Goal: Task Accomplishment & Management: Complete application form

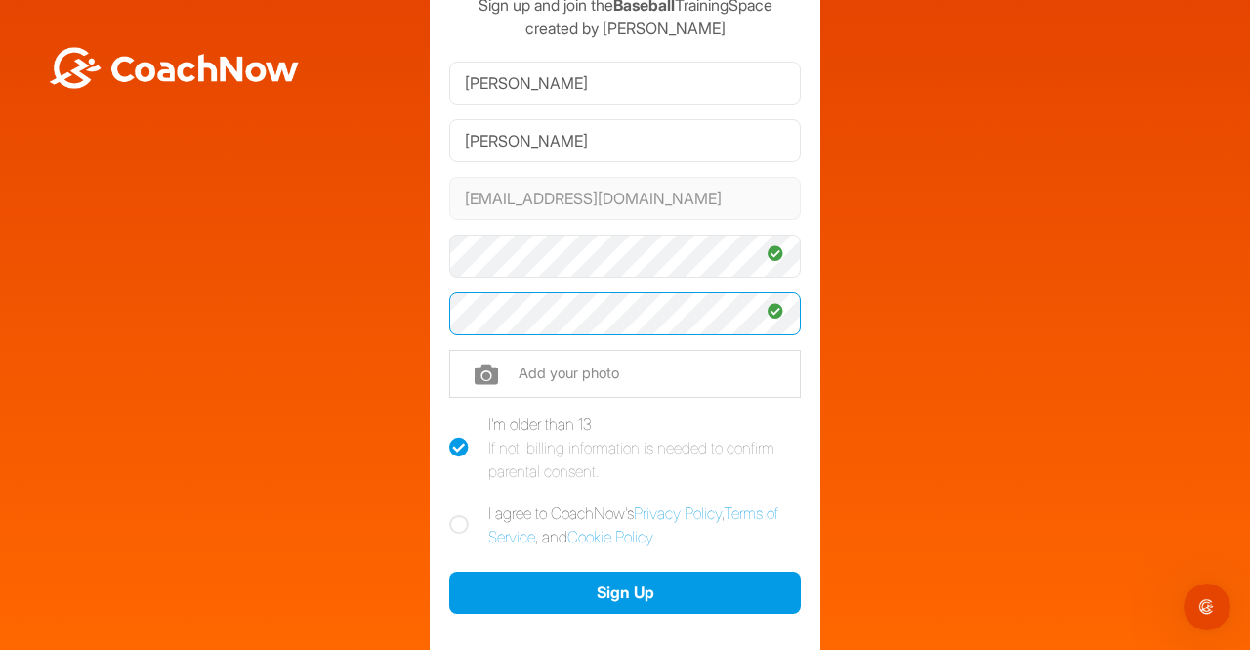
scroll to position [195, 0]
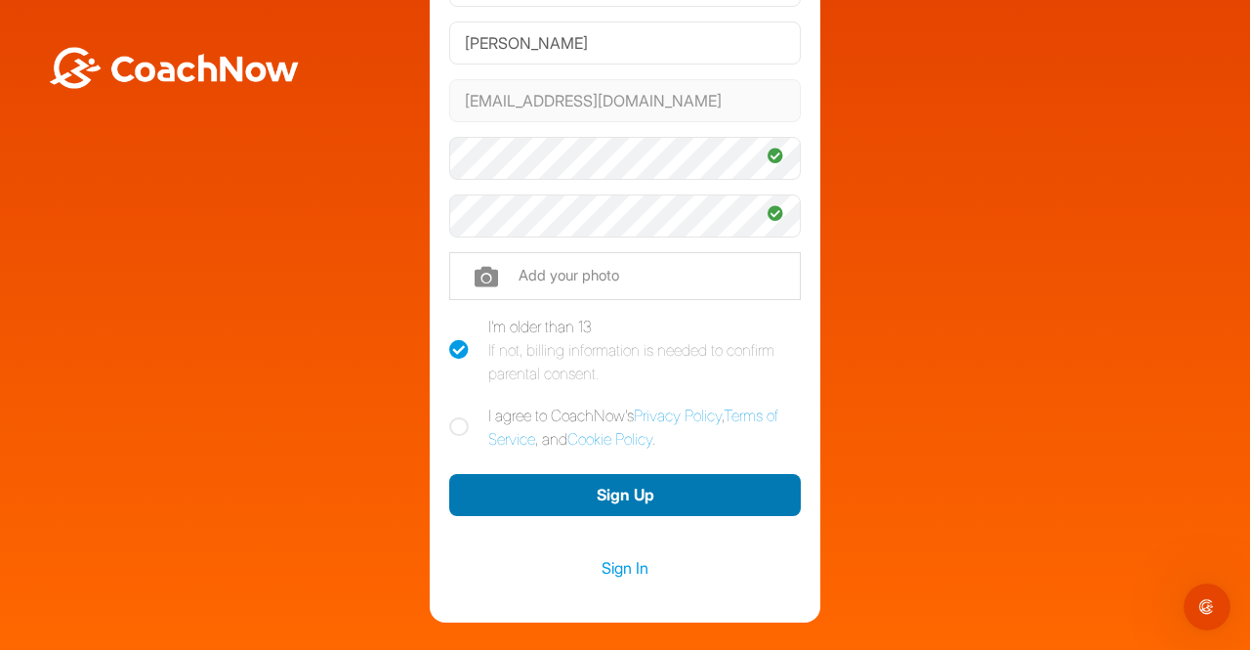
click at [653, 485] on button "Sign Up" at bounding box center [625, 495] width 352 height 42
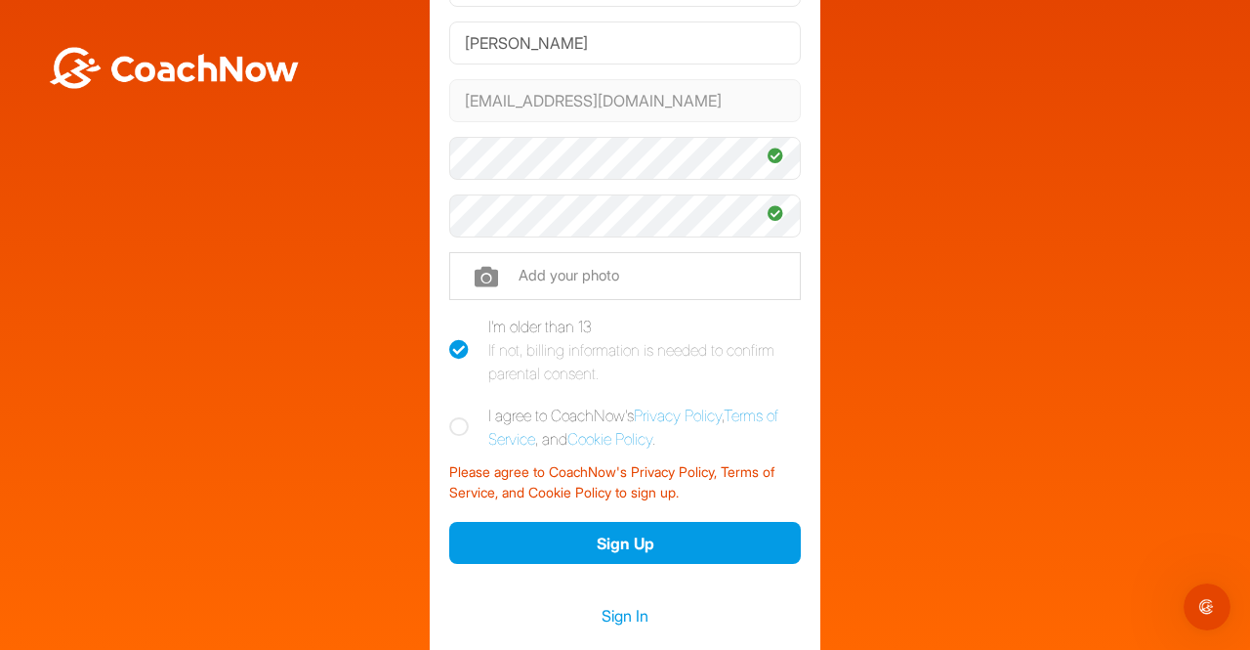
click at [453, 422] on icon at bounding box center [459, 427] width 20 height 20
click at [453, 416] on input "I agree to CoachNow's Privacy Policy , Terms of Service , and Cookie Policy ." at bounding box center [455, 409] width 13 height 13
checkbox input "true"
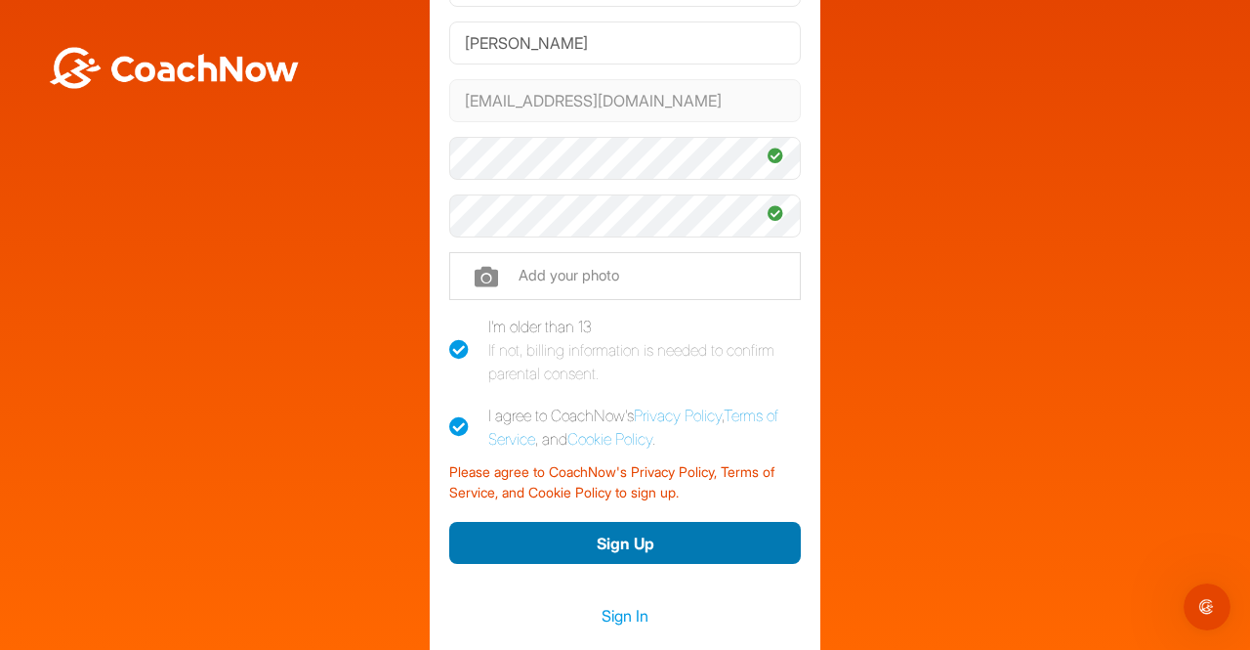
click at [527, 531] on button "Sign Up" at bounding box center [625, 543] width 352 height 42
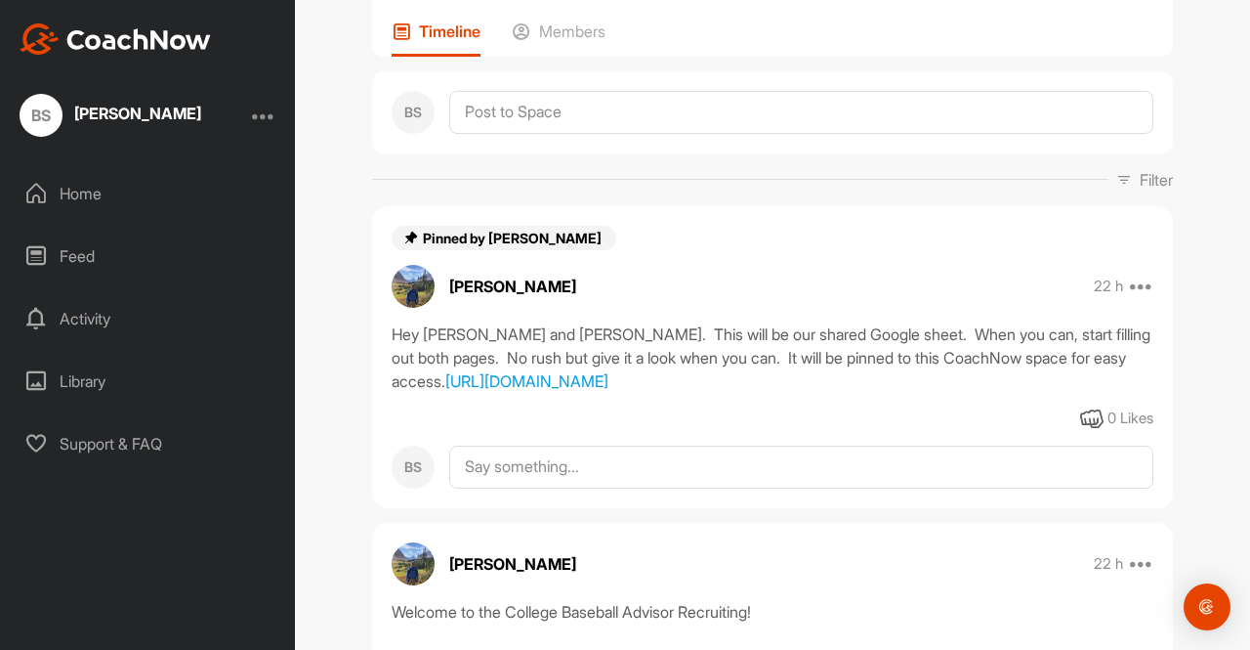
scroll to position [195, 0]
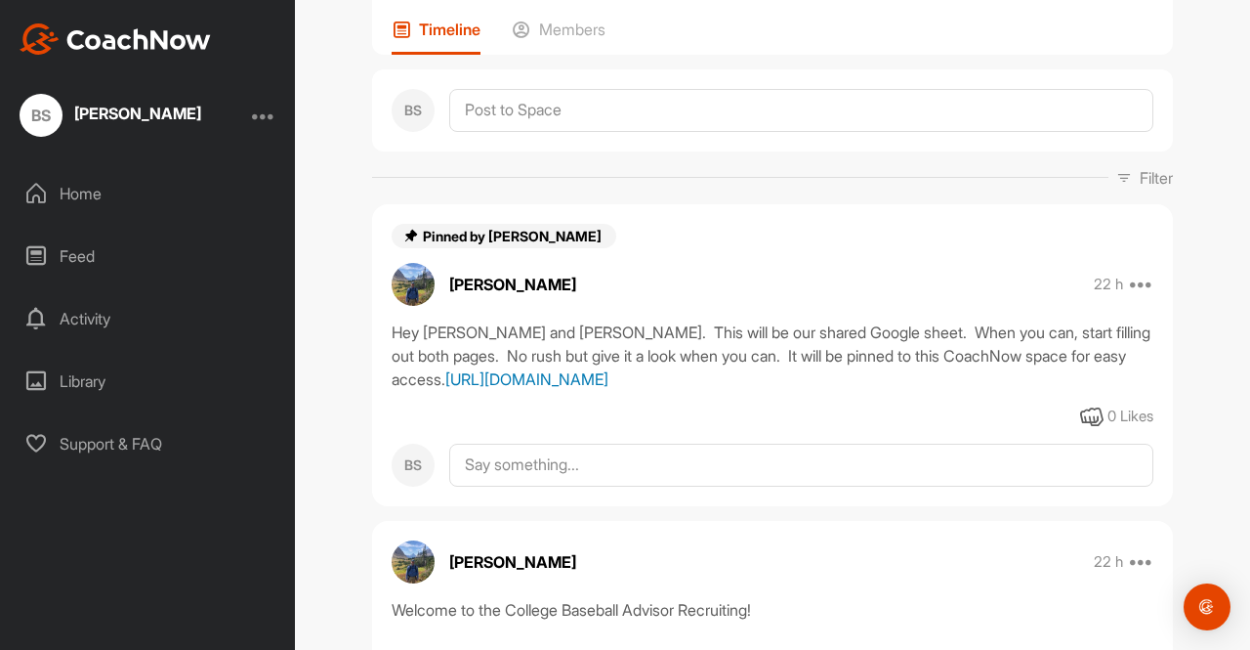
click at [609, 389] on link "[URL][DOMAIN_NAME]" at bounding box center [526, 379] width 163 height 20
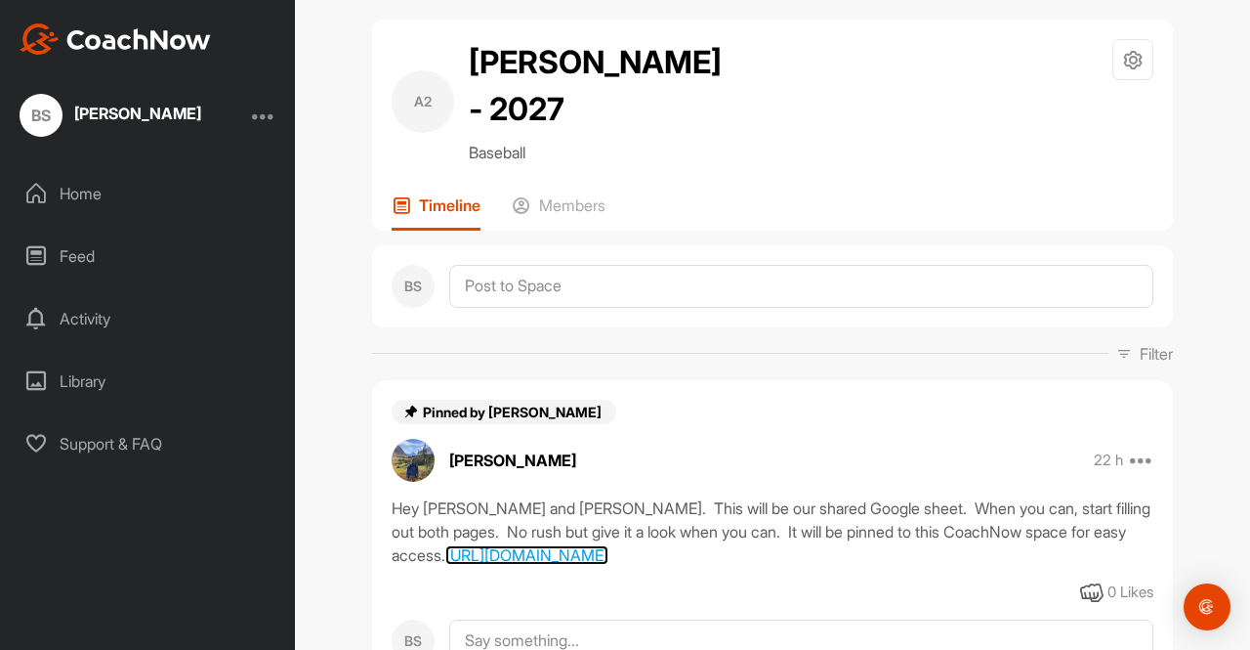
scroll to position [0, 0]
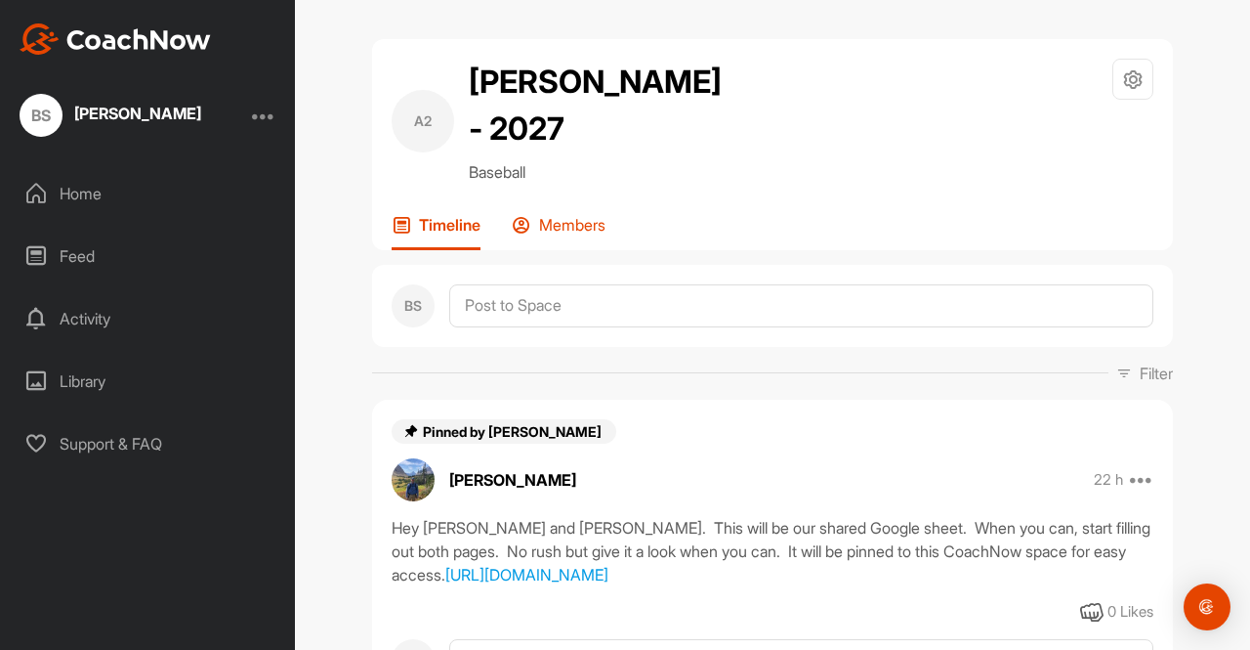
click at [573, 228] on p "Members" at bounding box center [572, 225] width 66 height 20
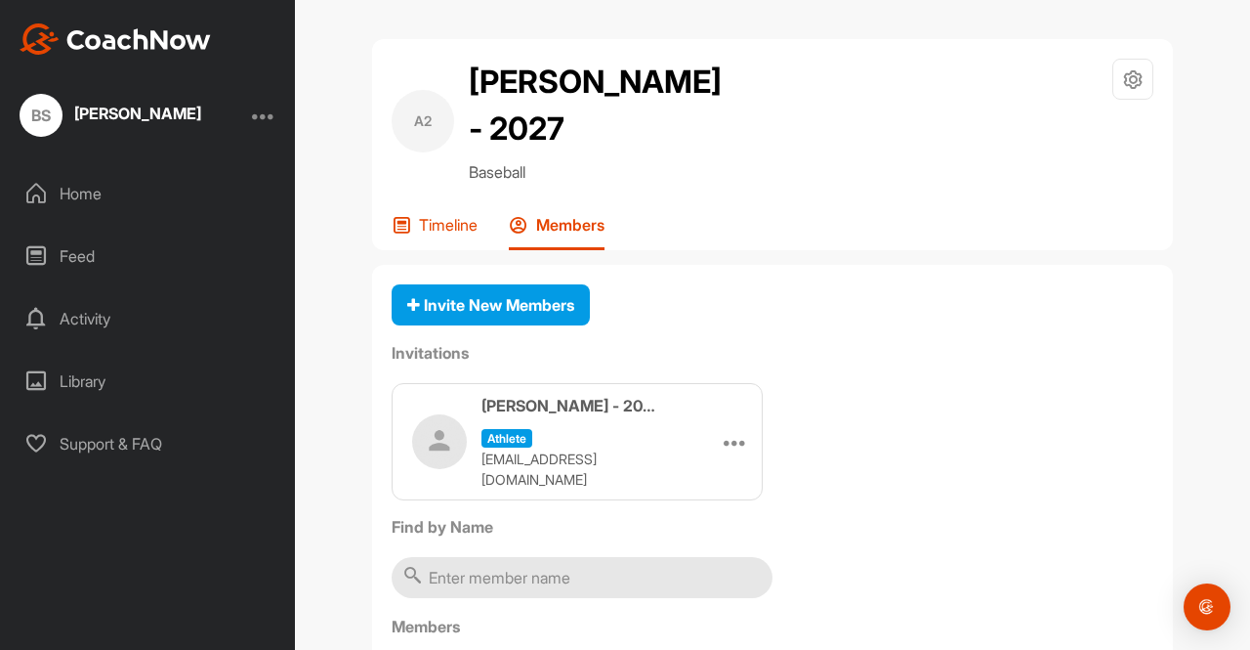
click at [449, 229] on p "Timeline" at bounding box center [448, 225] width 59 height 20
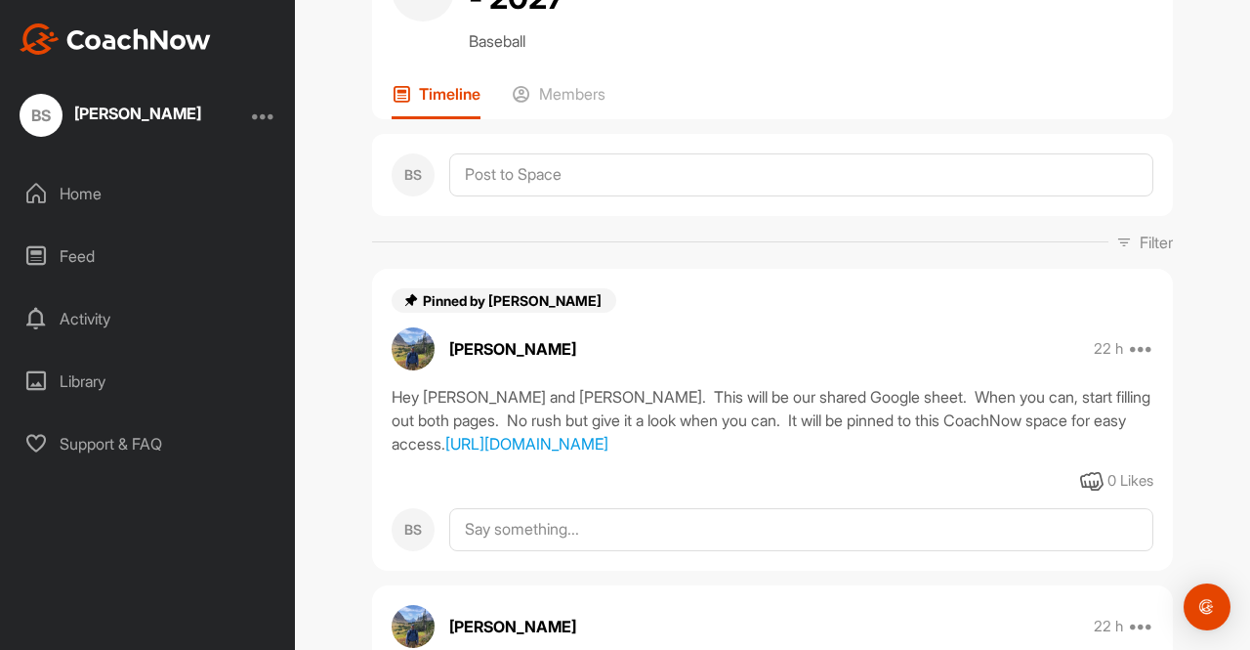
scroll to position [293, 0]
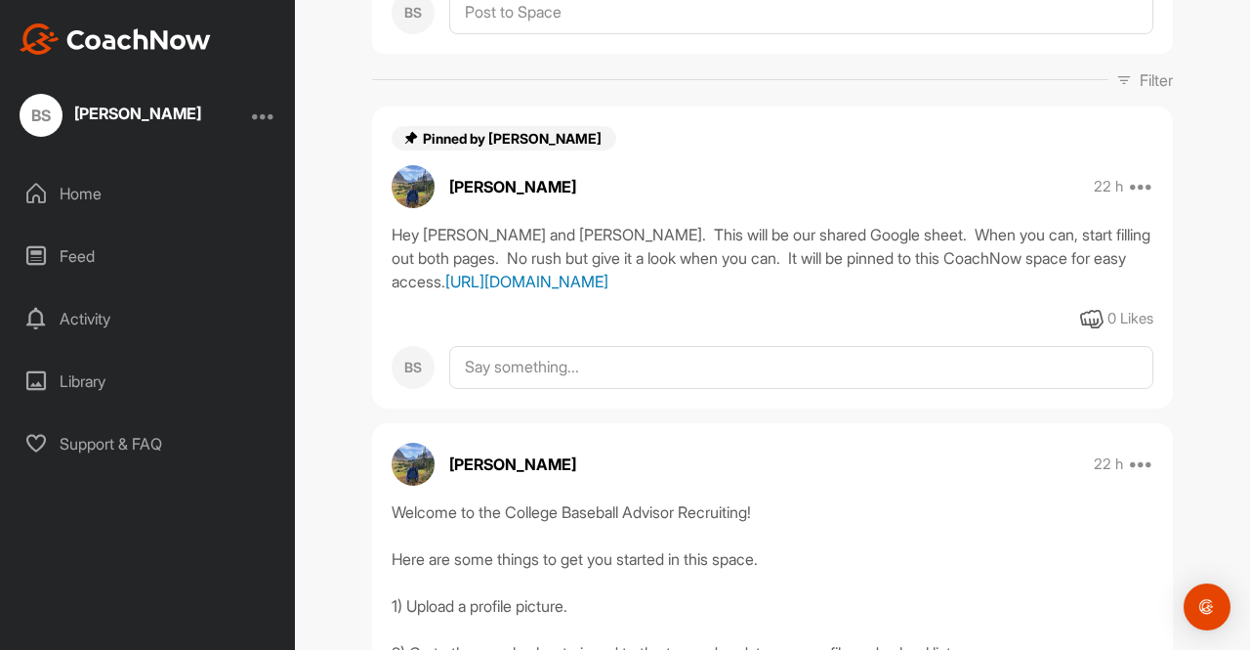
click at [609, 291] on link "[URL][DOMAIN_NAME]" at bounding box center [526, 282] width 163 height 20
